Goal: Information Seeking & Learning: Learn about a topic

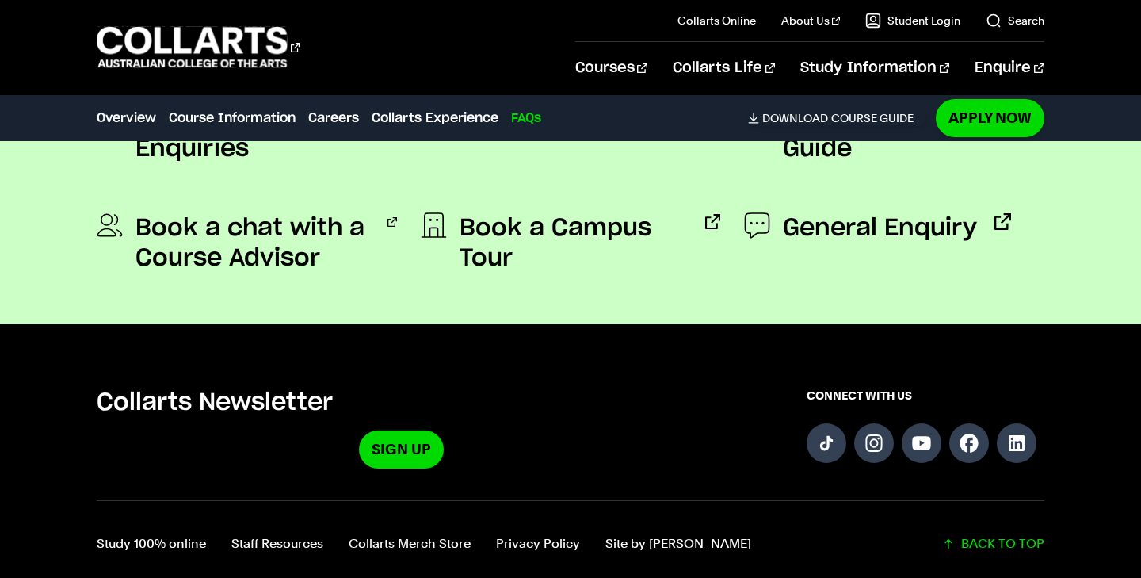
scroll to position [5944, 0]
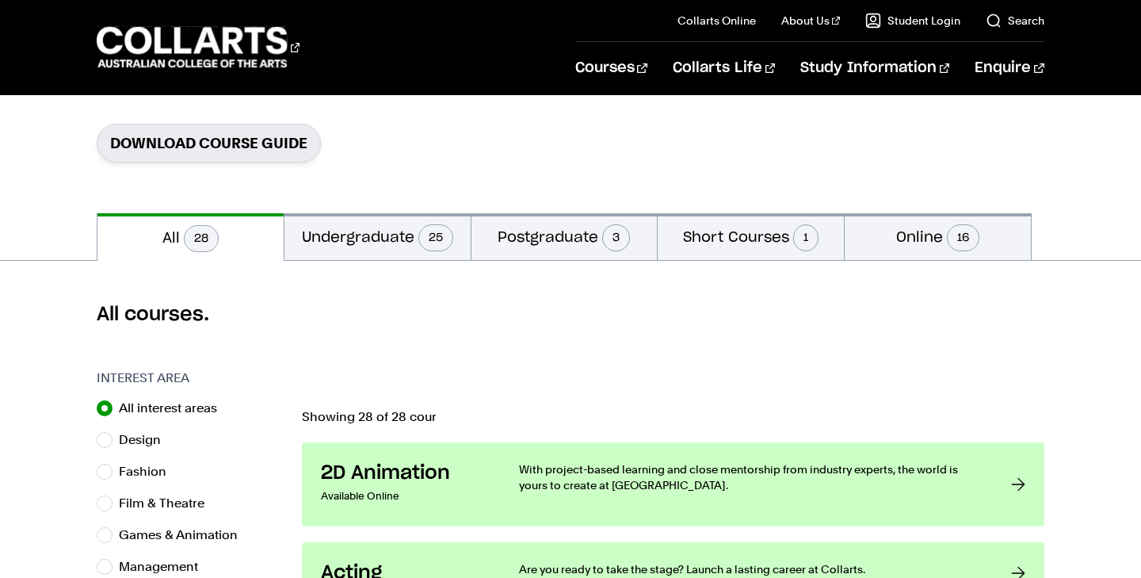
scroll to position [262, 0]
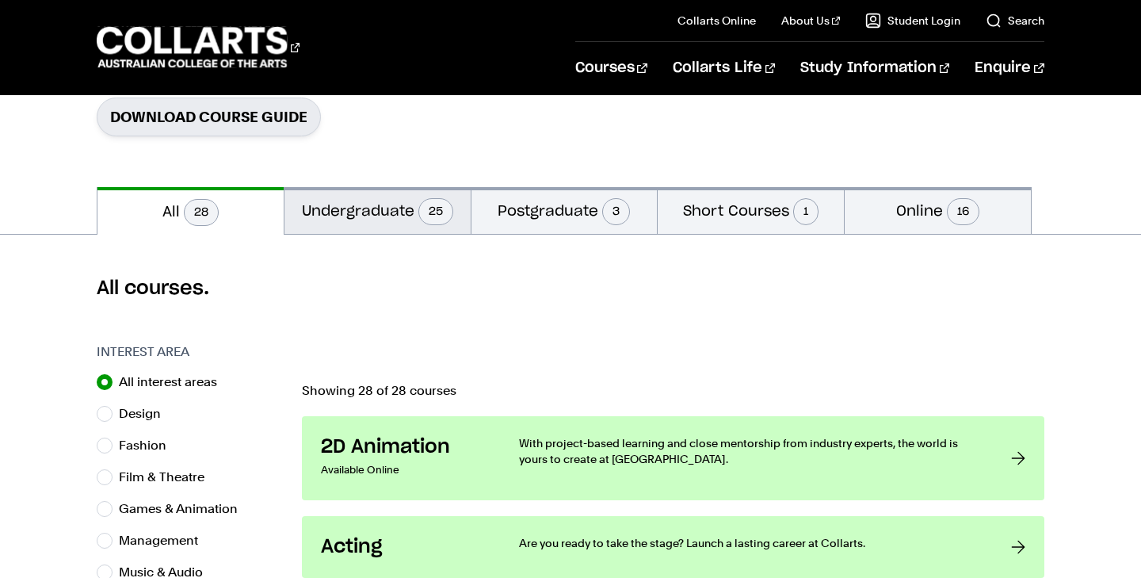
click at [374, 199] on button "Undergraduate 25" at bounding box center [378, 210] width 186 height 47
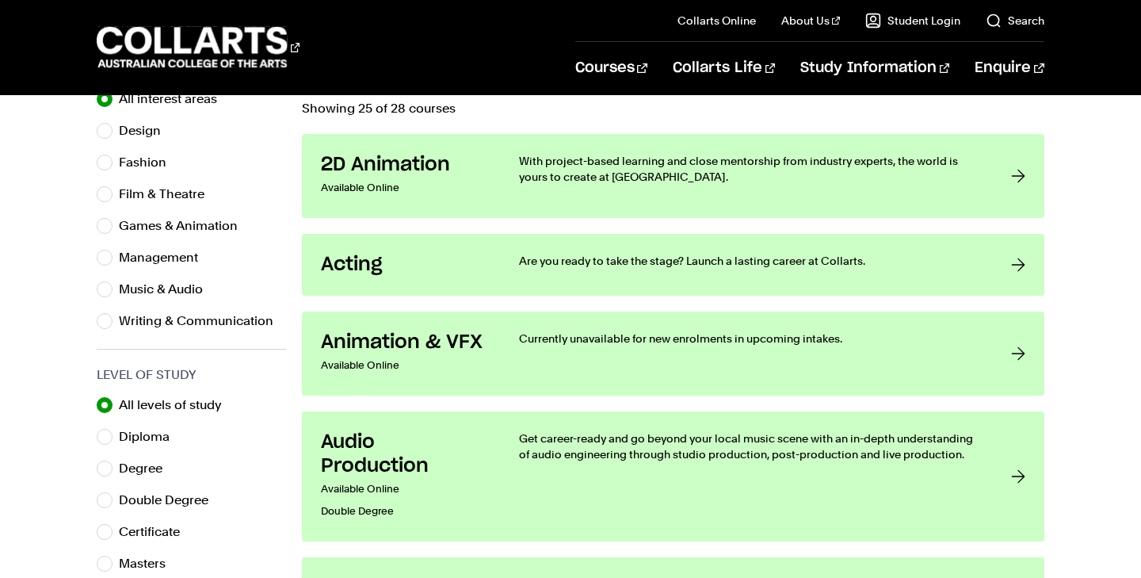
scroll to position [537, 0]
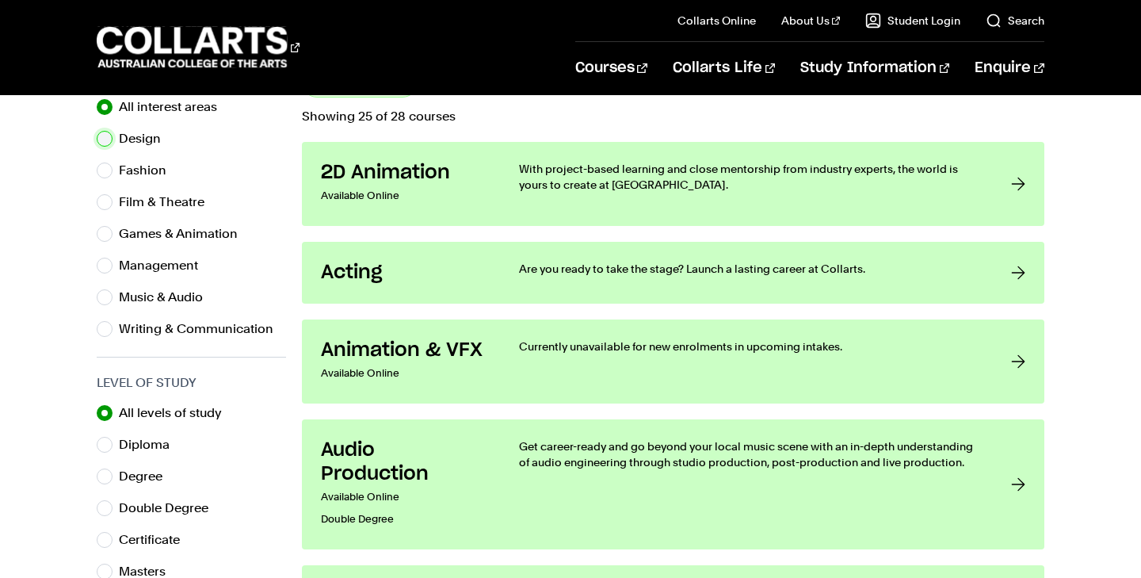
click at [99, 135] on input "Design" at bounding box center [105, 139] width 16 height 16
radio input "true"
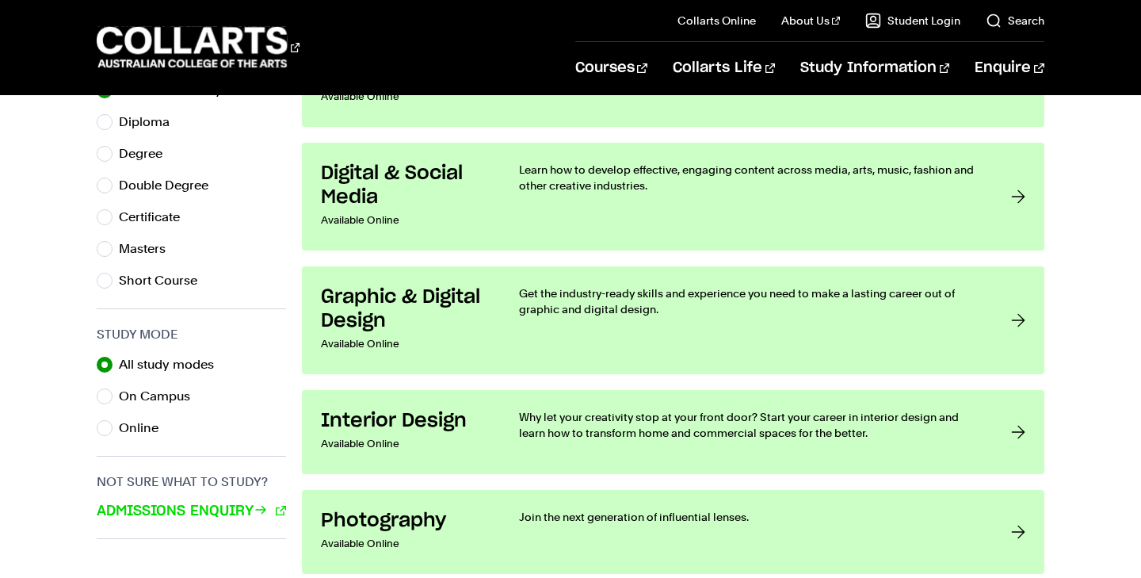
scroll to position [862, 0]
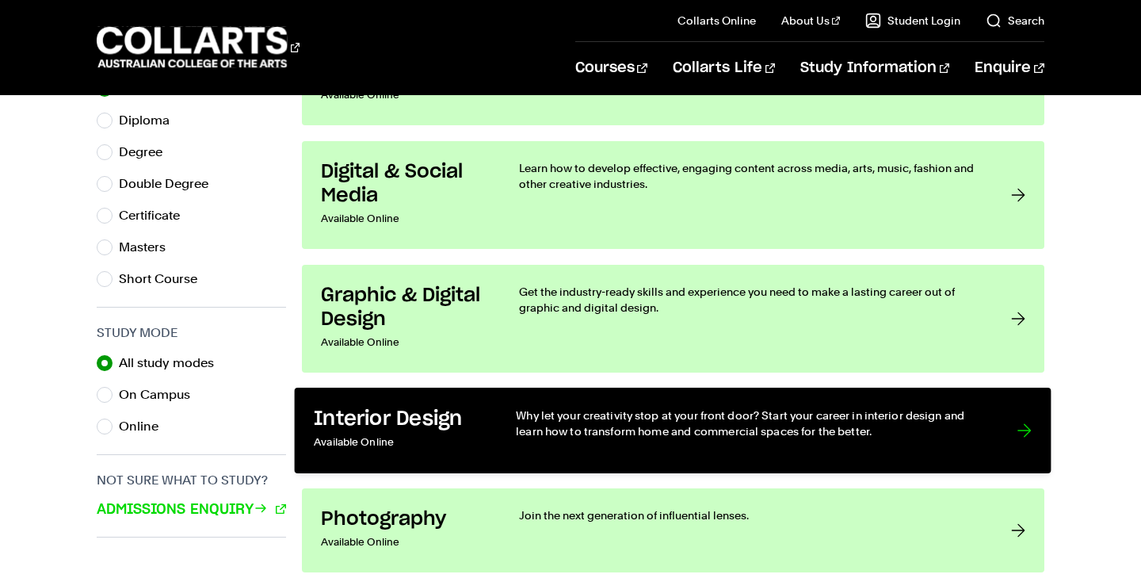
click at [584, 401] on link "Interior Design Available Online Why let your creativity stop at your front doo…" at bounding box center [673, 431] width 757 height 86
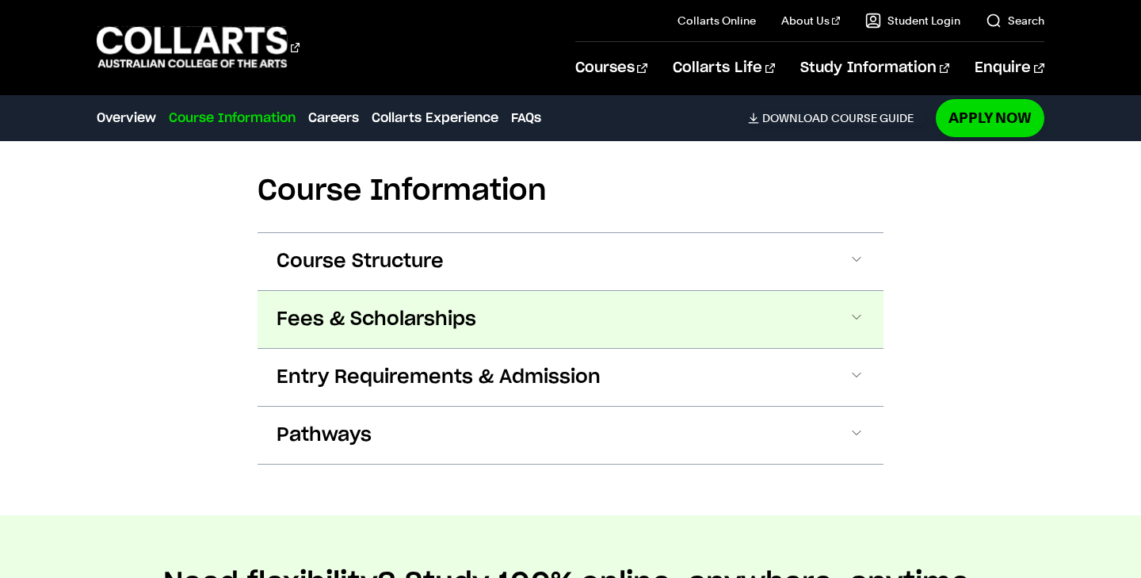
click at [692, 309] on button "Fees & Scholarships" at bounding box center [571, 319] width 626 height 57
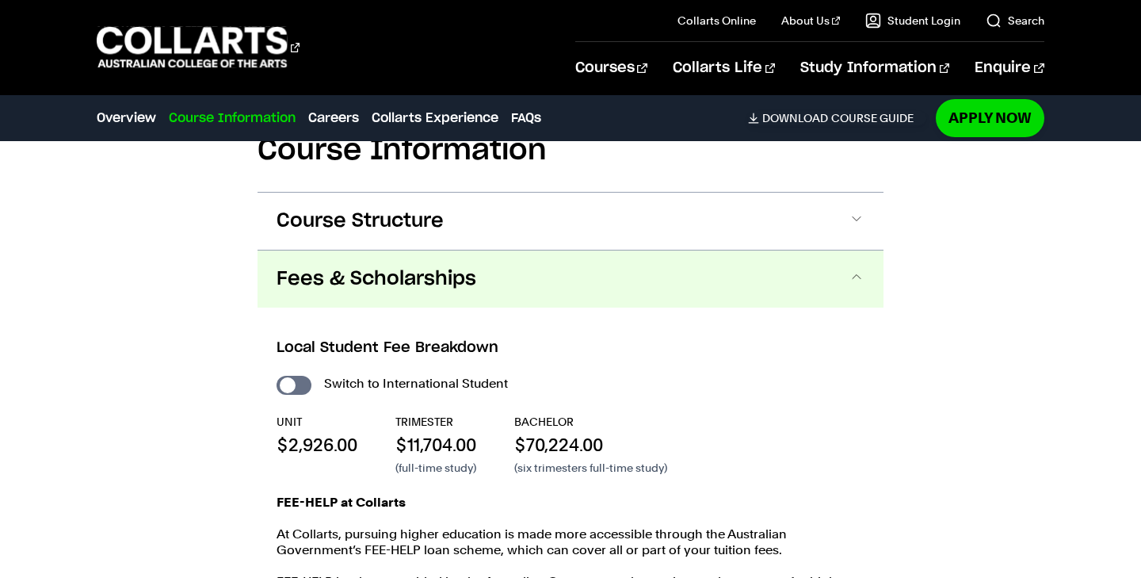
scroll to position [1964, 0]
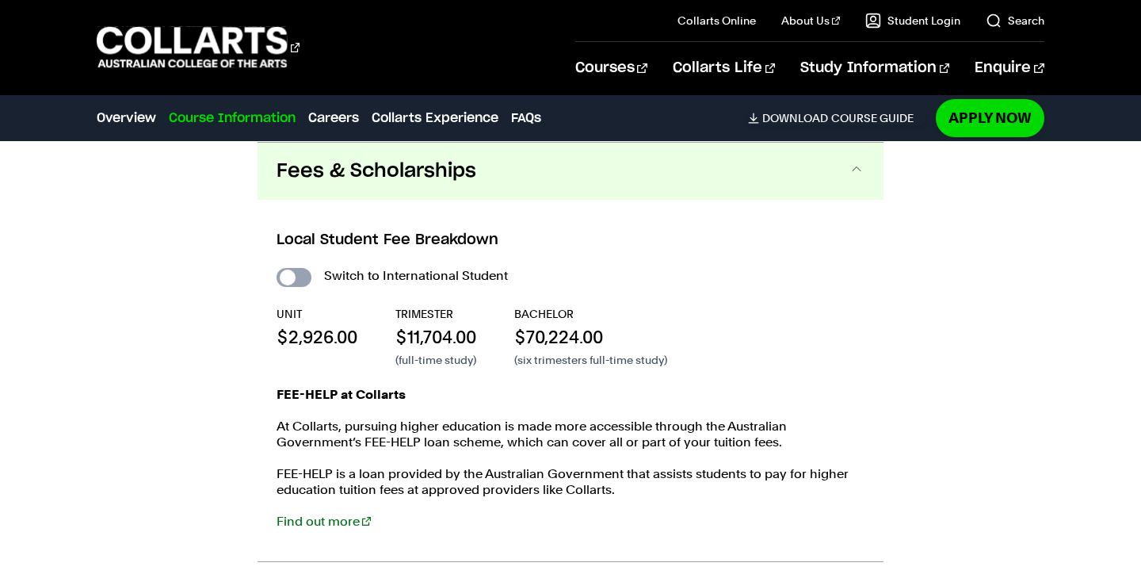
click at [293, 269] on input "International Student" at bounding box center [294, 277] width 35 height 19
checkbox input "true"
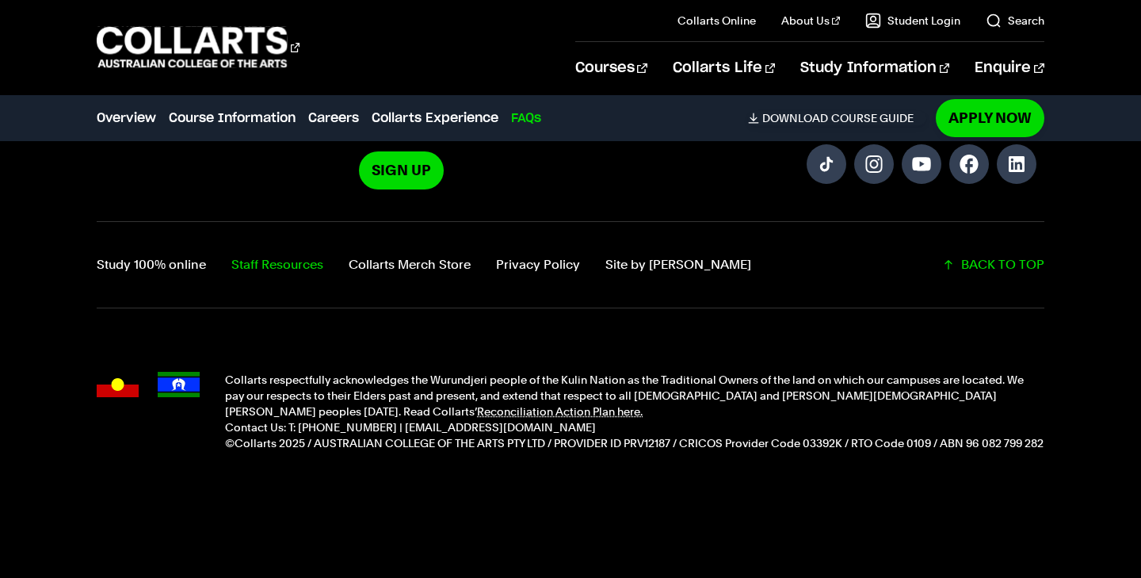
scroll to position [6842, 0]
